Goal: Answer question/provide support

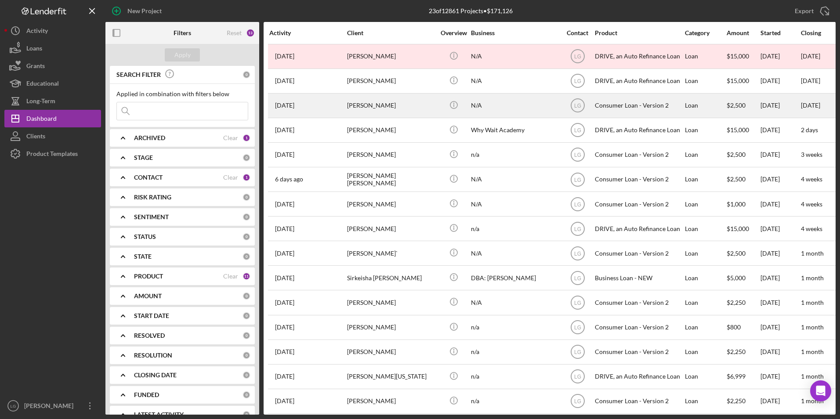
click at [375, 105] on div "[PERSON_NAME]" at bounding box center [391, 105] width 88 height 23
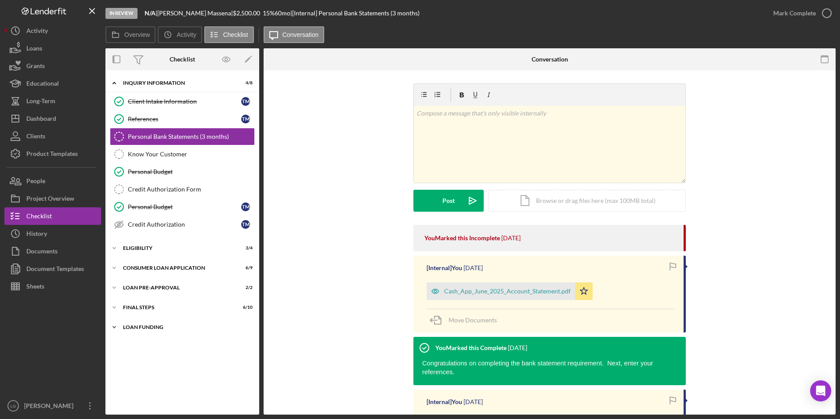
click at [127, 326] on div "Loan Funding" at bounding box center [185, 327] width 125 height 5
click at [127, 312] on div "Icon/Expander FINAL STEPS 6 / 10" at bounding box center [182, 308] width 154 height 18
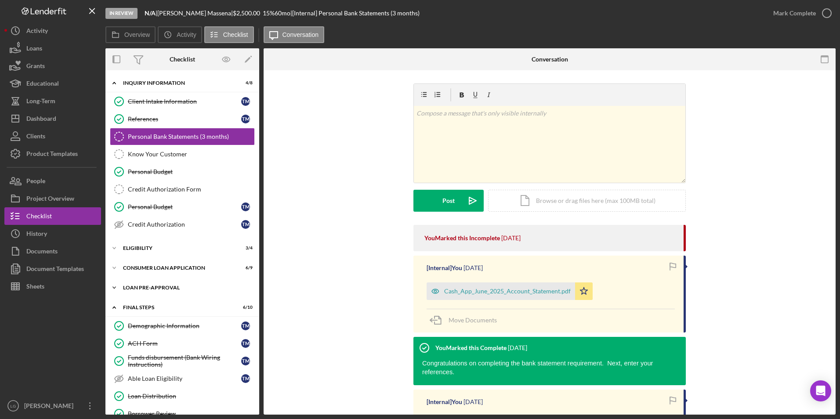
click at [127, 289] on div "Loan Pre-Approval" at bounding box center [185, 287] width 125 height 5
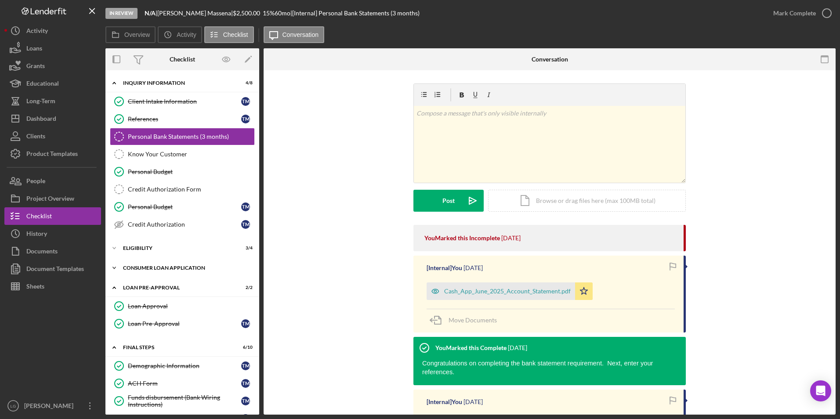
click at [128, 268] on div "Consumer Loan Application" at bounding box center [185, 267] width 125 height 5
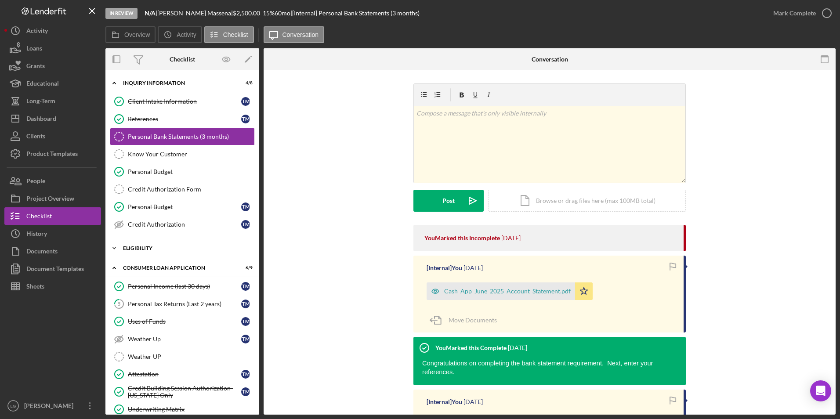
click at [128, 252] on div "Icon/Expander Eligibility 3 / 4" at bounding box center [182, 248] width 154 height 18
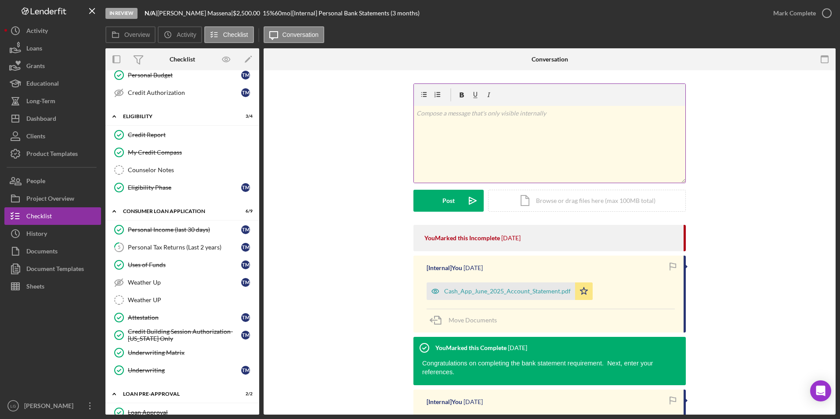
click at [475, 140] on div "v Color teal Color pink Remove color Add row above Add row below Add column bef…" at bounding box center [549, 144] width 271 height 77
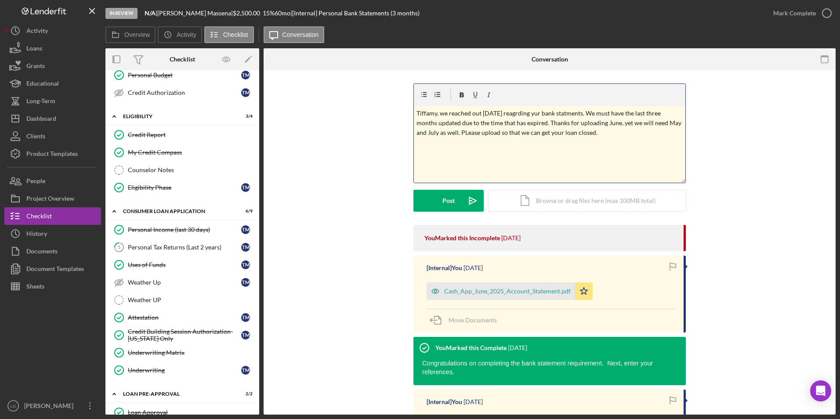
drag, startPoint x: 467, startPoint y: 132, endPoint x: 451, endPoint y: 143, distance: 19.3
click at [441, 148] on div "v Color teal Color pink Remove color Add row above Add row below Add column bef…" at bounding box center [549, 144] width 271 height 77
click at [465, 135] on p "Tiffamy, we reached out yesterday reagrding yur bank statments. We must have th…" at bounding box center [549, 123] width 267 height 29
click at [527, 153] on div "v Color teal Color pink Remove color Add row above Add row below Add column bef…" at bounding box center [549, 144] width 271 height 77
click at [431, 111] on p "Tiffamy, we reached out yesterday reagrding yur bank statments. We must have th…" at bounding box center [549, 123] width 267 height 29
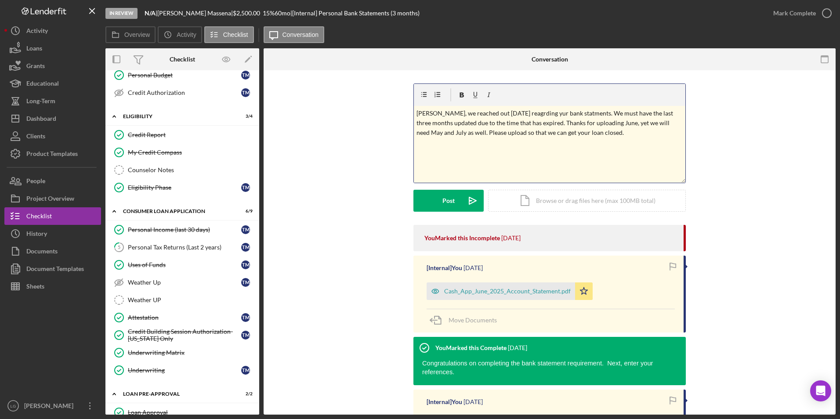
click at [452, 156] on div "v Color teal Color pink Remove color Add row above Add row below Add column bef…" at bounding box center [549, 144] width 271 height 77
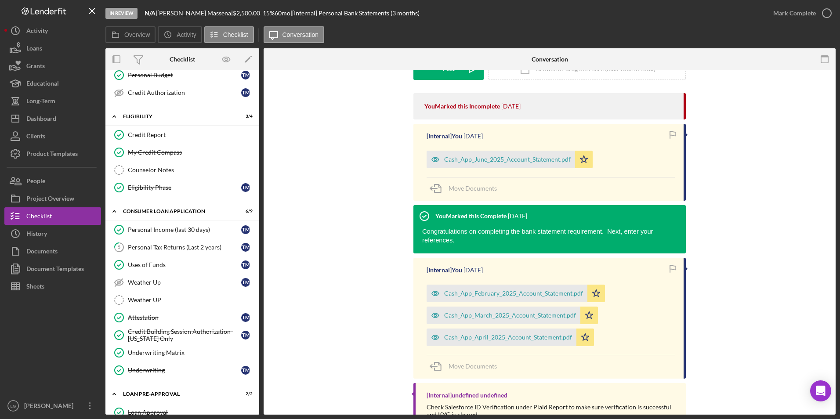
scroll to position [44, 0]
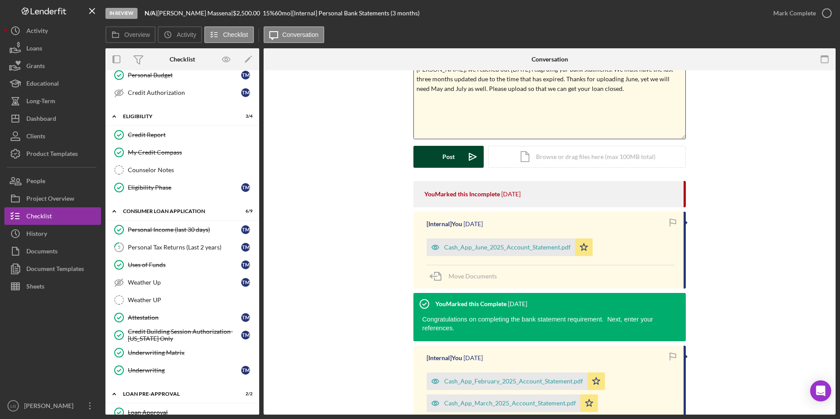
click at [449, 161] on div "Post" at bounding box center [448, 157] width 12 height 22
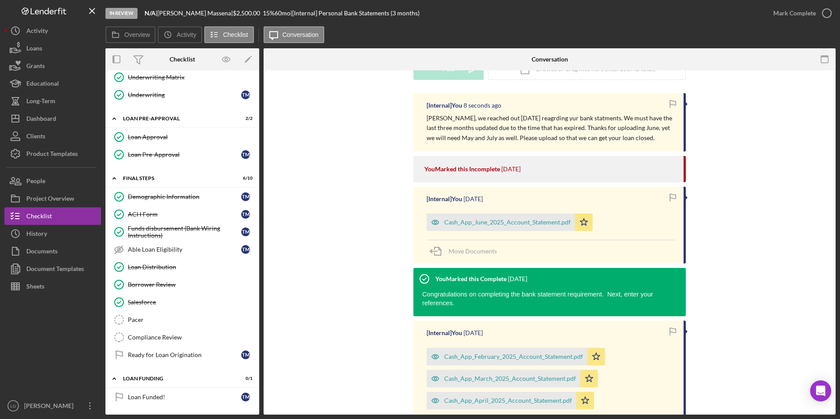
scroll to position [218, 0]
